Goal: Task Accomplishment & Management: Manage account settings

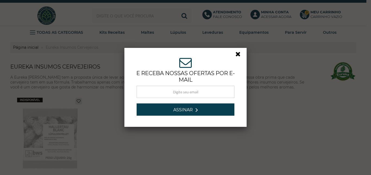
click at [235, 54] on link at bounding box center [240, 55] width 10 height 10
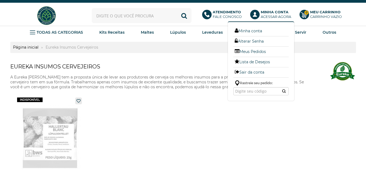
drag, startPoint x: 255, startPoint y: 32, endPoint x: 251, endPoint y: 105, distance: 73.2
click at [256, 32] on link "Minha conta" at bounding box center [260, 30] width 55 height 7
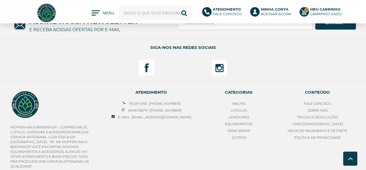
scroll to position [280, 0]
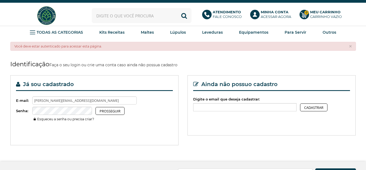
type input "[PERSON_NAME][EMAIL_ADDRESS][DOMAIN_NAME]"
click at [115, 112] on button "Prosseguir" at bounding box center [110, 111] width 29 height 8
click at [78, 120] on link "Esqueceu a senha ou precisa criar?" at bounding box center [64, 119] width 61 height 4
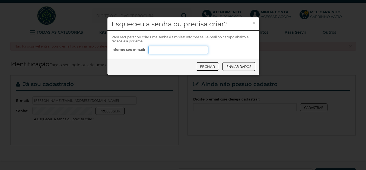
click at [156, 52] on input "Informe seu e-mail:" at bounding box center [178, 50] width 60 height 8
click at [246, 67] on button "Enviar dados" at bounding box center [239, 66] width 33 height 9
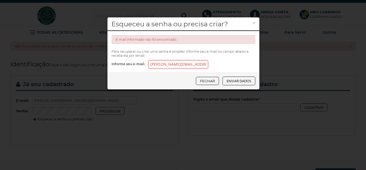
click at [202, 67] on input "[PERSON_NAME][EMAIL_ADDRESS][DOMAIN_NAME]" at bounding box center [178, 64] width 60 height 8
type input "m"
type input "mustang.hid@gmai.com"
click at [232, 79] on button "Enviar dados" at bounding box center [239, 81] width 33 height 9
click at [233, 81] on button "Enviar dados" at bounding box center [239, 81] width 33 height 9
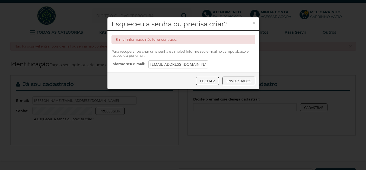
click at [238, 81] on button "Enviar dados" at bounding box center [239, 81] width 33 height 9
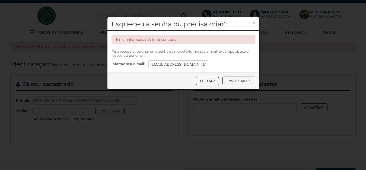
click at [238, 81] on button "Enviar dados" at bounding box center [239, 81] width 33 height 9
click at [207, 82] on link "Fechar" at bounding box center [207, 81] width 23 height 8
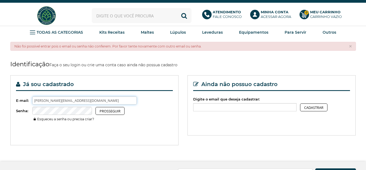
click at [84, 102] on input "marlon.r.sartori@bol.com.br" at bounding box center [84, 100] width 105 height 8
type input "m"
type input "mustang.hid@gmail.com"
click at [73, 118] on link "Esqueceu a senha ou precisa criar?" at bounding box center [64, 119] width 61 height 4
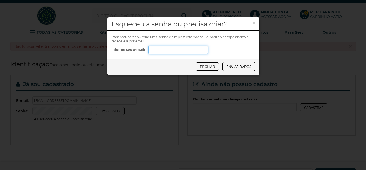
click at [164, 53] on input "Informe seu e-mail:" at bounding box center [178, 50] width 60 height 8
type input "mustang.hid@gmail.com"
click at [242, 67] on button "Enviar dados" at bounding box center [239, 66] width 33 height 9
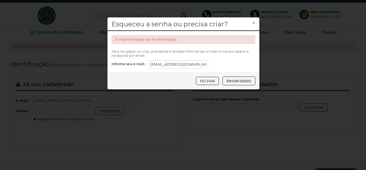
click at [253, 22] on button "×" at bounding box center [253, 22] width 3 height 5
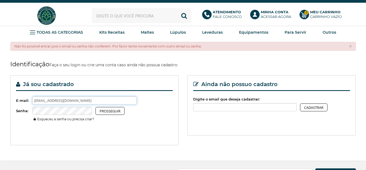
click at [83, 99] on input "mustang.hid@gmail.com" at bounding box center [84, 100] width 105 height 8
type input "m"
type input "marlon.sartori@educacao.mg.gov.br"
click at [79, 119] on link "Esqueceu a senha ou precisa criar?" at bounding box center [64, 119] width 61 height 4
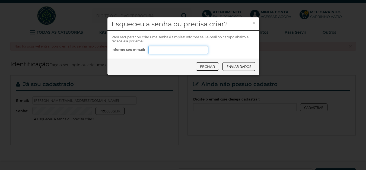
click at [154, 51] on input "Informe seu e-mail:" at bounding box center [178, 50] width 60 height 8
type input "marlon.sartori@educacao.mg.gov.br"
click at [238, 68] on button "Enviar dados" at bounding box center [239, 66] width 33 height 9
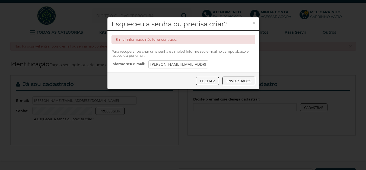
drag, startPoint x: 211, startPoint y: 82, endPoint x: 329, endPoint y: 56, distance: 120.9
click at [211, 82] on link "Fechar" at bounding box center [207, 81] width 23 height 8
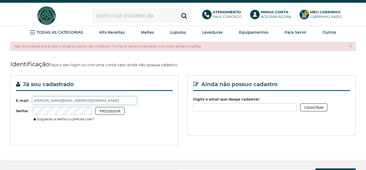
click at [99, 100] on input "marlon.sartori@educacao.mg.gov.br" at bounding box center [84, 100] width 105 height 8
type input "m"
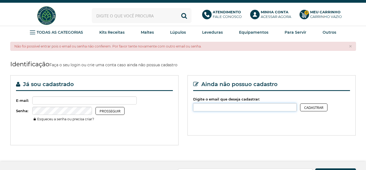
click at [211, 109] on input "Digite o email que deseja cadastrar:" at bounding box center [244, 107] width 103 height 8
type input "m"
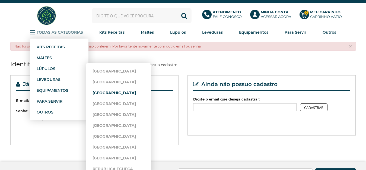
click at [106, 93] on link "[GEOGRAPHIC_DATA]" at bounding box center [119, 92] width 52 height 11
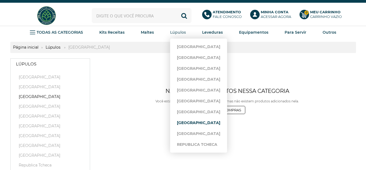
click at [200, 124] on link "[GEOGRAPHIC_DATA]" at bounding box center [198, 122] width 43 height 11
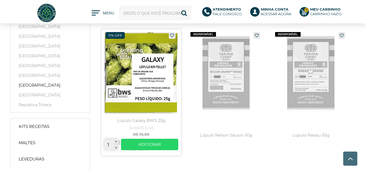
scroll to position [55, 0]
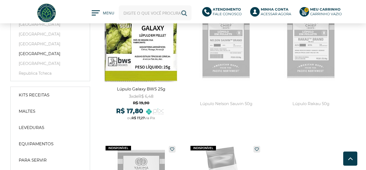
click at [184, 14] on button "Buscar" at bounding box center [184, 12] width 15 height 15
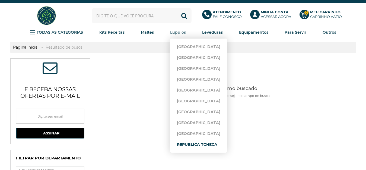
click at [213, 144] on link "Republica Tcheca" at bounding box center [198, 144] width 43 height 11
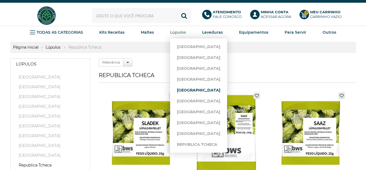
click at [204, 91] on link "[GEOGRAPHIC_DATA]" at bounding box center [198, 90] width 43 height 11
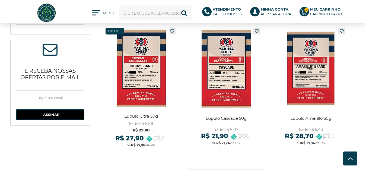
scroll to position [305, 0]
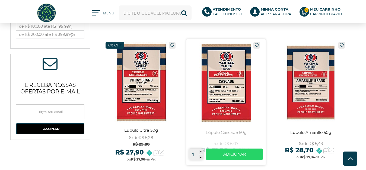
click at [234, 82] on link at bounding box center [226, 102] width 80 height 126
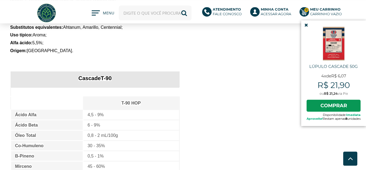
scroll to position [277, 0]
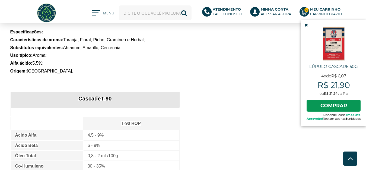
drag, startPoint x: 303, startPoint y: 26, endPoint x: 302, endPoint y: 31, distance: 4.7
click at [305, 27] on icon at bounding box center [307, 25] width 4 height 5
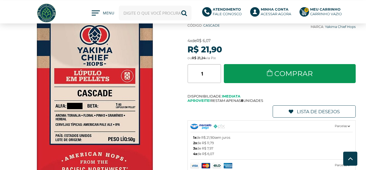
scroll to position [0, 0]
